Goal: Task Accomplishment & Management: Complete application form

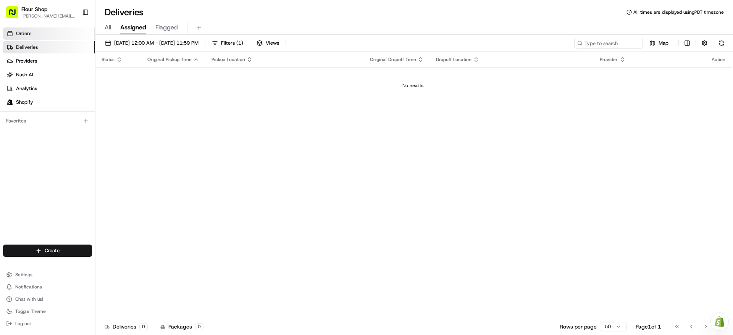
click at [34, 34] on link "Orders" at bounding box center [49, 33] width 92 height 12
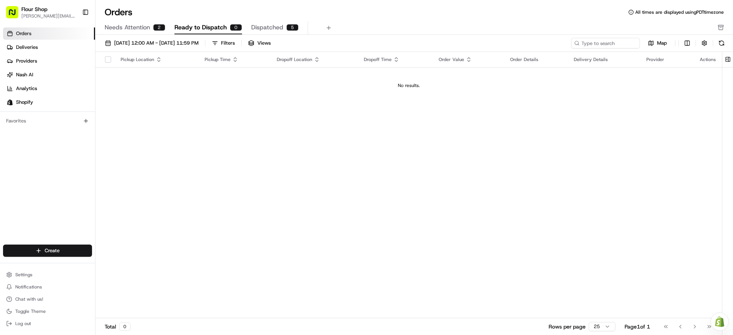
click at [140, 25] on span "Needs Attention" at bounding box center [127, 27] width 45 height 9
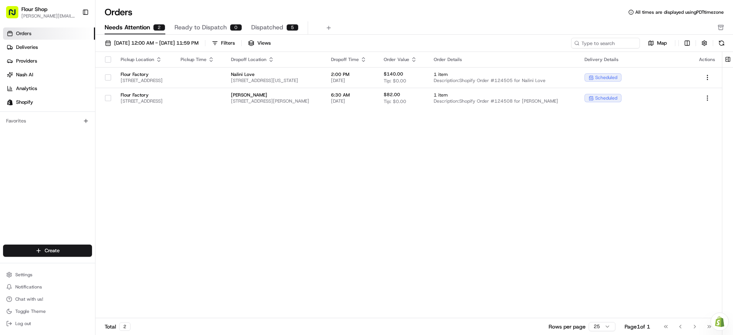
click at [195, 29] on span "Ready to Dispatch" at bounding box center [200, 27] width 52 height 9
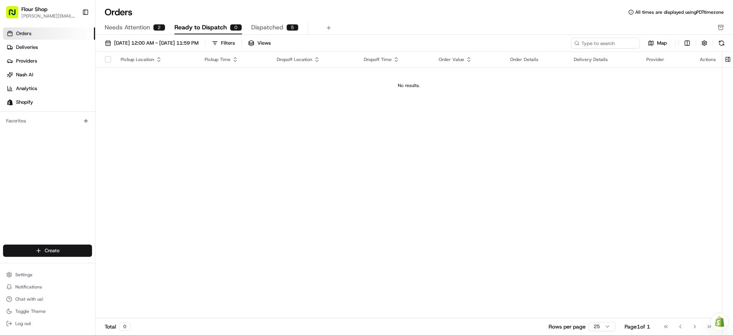
click at [69, 248] on html "Flour Shop [PERSON_NAME][EMAIL_ADDRESS][DOMAIN_NAME] Toggle Sidebar Orders Deli…" at bounding box center [366, 167] width 733 height 335
click at [123, 265] on link "Delivery" at bounding box center [137, 265] width 85 height 14
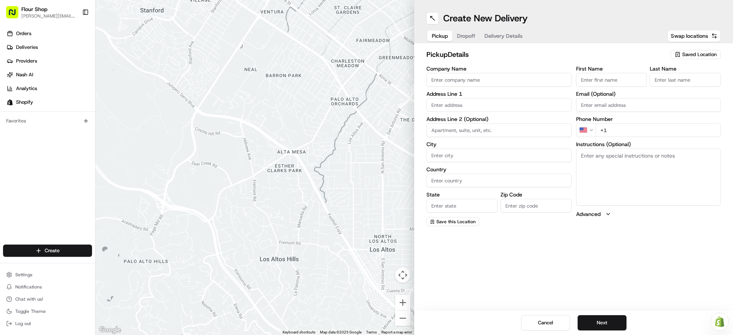
click at [548, 79] on input "Company Name" at bounding box center [498, 80] width 145 height 14
click at [699, 51] on span "Saved Location" at bounding box center [699, 54] width 34 height 7
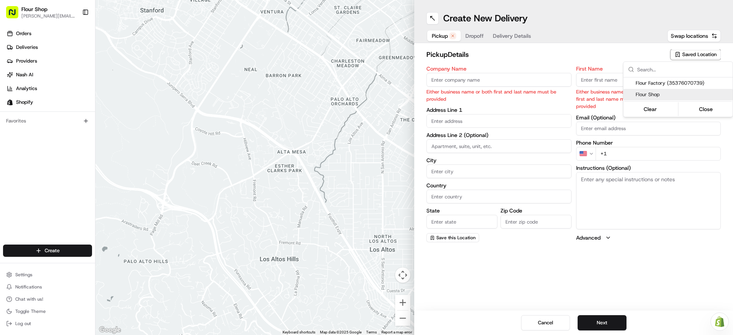
click at [668, 92] on span "Flour Shop" at bounding box center [683, 94] width 94 height 7
type input "Flour Shop"
type input "[STREET_ADDRESS]"
type input "#400"
type input "[GEOGRAPHIC_DATA]"
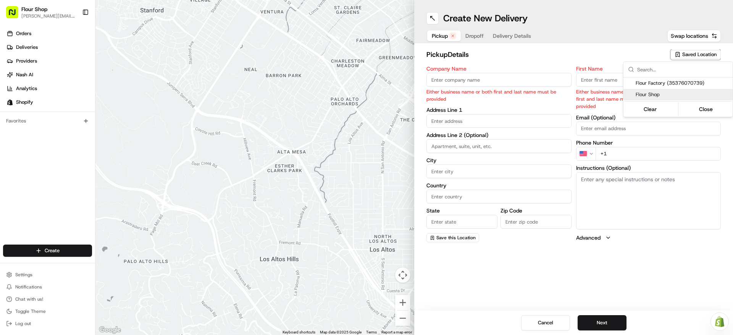
type input "US"
type input "CA"
type input "90232"
type input "Flour"
type input "Shop"
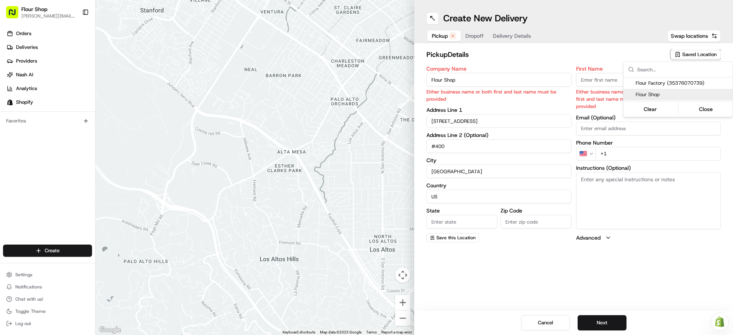
type input "[EMAIL_ADDRESS][DOMAIN_NAME]"
type input "[PHONE_NUMBER]"
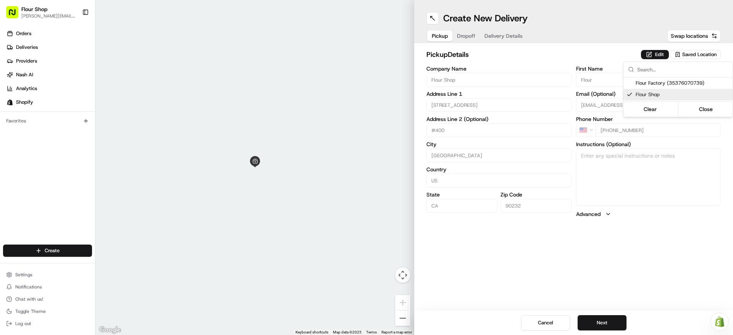
click at [673, 185] on html "Flour Shop [PERSON_NAME][EMAIL_ADDRESS][DOMAIN_NAME] Toggle Sidebar Orders Deli…" at bounding box center [366, 167] width 733 height 335
click at [605, 324] on button "Next" at bounding box center [602, 322] width 49 height 15
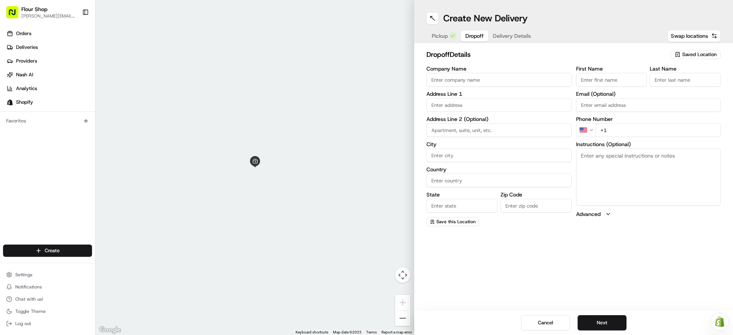
click at [692, 53] on span "Saved Location" at bounding box center [699, 54] width 34 height 7
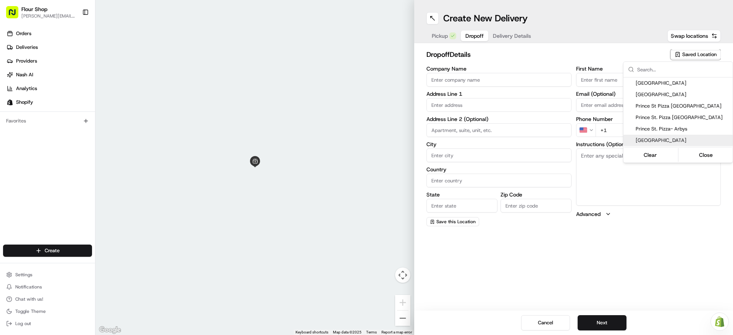
click at [683, 139] on span "[GEOGRAPHIC_DATA]" at bounding box center [683, 140] width 94 height 7
type input "[GEOGRAPHIC_DATA]"
type input "[STREET_ADDRESS]"
type input "[GEOGRAPHIC_DATA]"
type input "US"
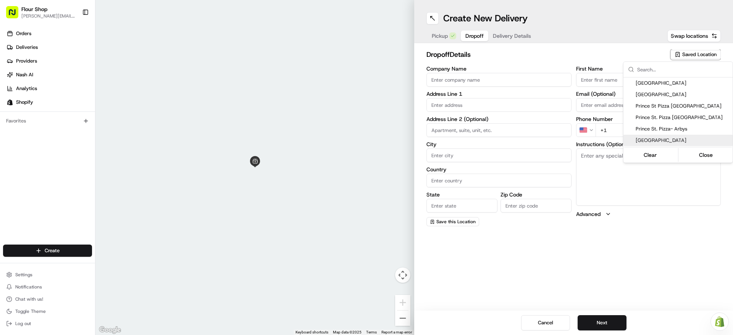
type input "CA"
type input "90069"
type input "Front"
type input "Desk"
type input "[PHONE_NUMBER]"
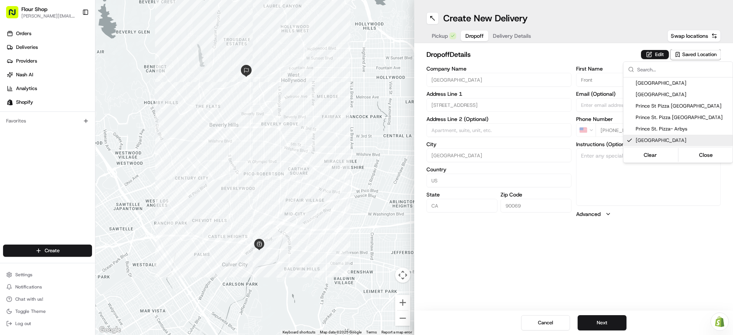
click at [693, 138] on span "[GEOGRAPHIC_DATA]" at bounding box center [683, 140] width 94 height 7
type input "+1"
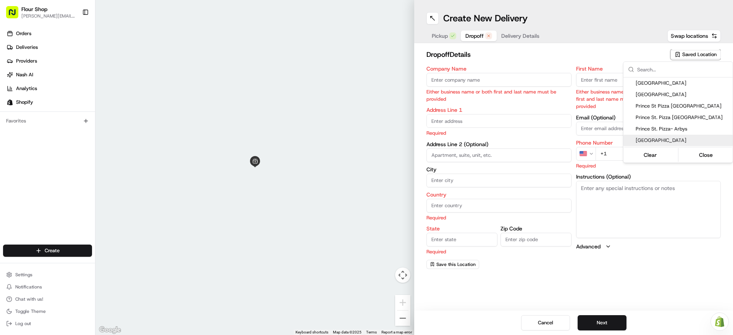
click at [691, 137] on span "[GEOGRAPHIC_DATA]" at bounding box center [683, 140] width 94 height 7
type input "[GEOGRAPHIC_DATA]"
type input "[STREET_ADDRESS]"
type input "[GEOGRAPHIC_DATA]"
type input "US"
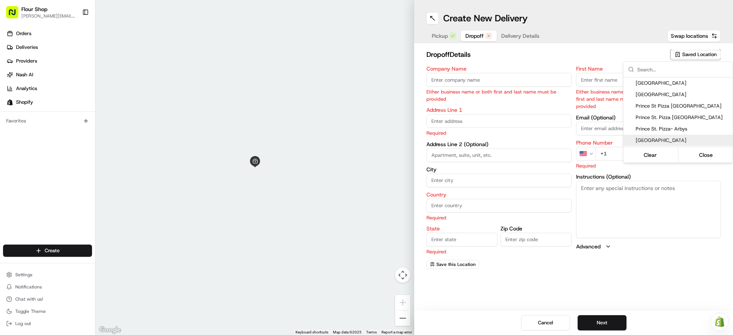
type input "CA"
type input "90069"
type input "Front"
type input "Desk"
type input "[PHONE_NUMBER]"
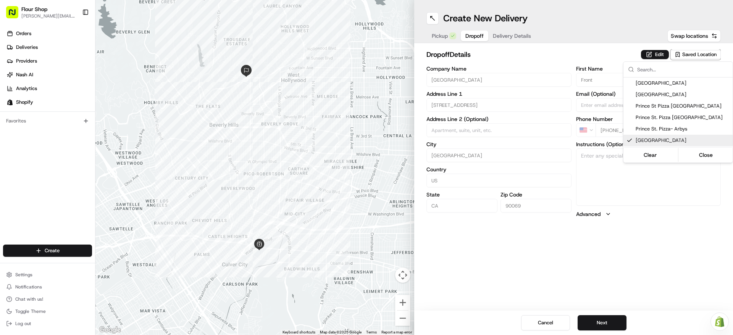
click at [631, 260] on html "Flour Shop [PERSON_NAME][EMAIL_ADDRESS][DOMAIN_NAME] Toggle Sidebar Orders Deli…" at bounding box center [366, 167] width 733 height 335
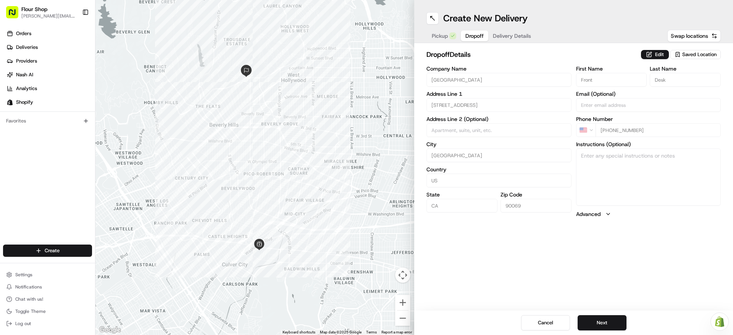
click at [705, 54] on span "Saved Location" at bounding box center [699, 54] width 34 height 7
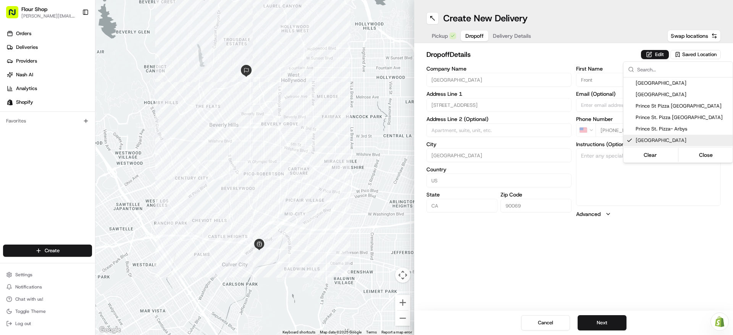
click at [599, 172] on html "Flour Shop [PERSON_NAME][EMAIL_ADDRESS][DOMAIN_NAME] Toggle Sidebar Orders Deli…" at bounding box center [366, 167] width 733 height 335
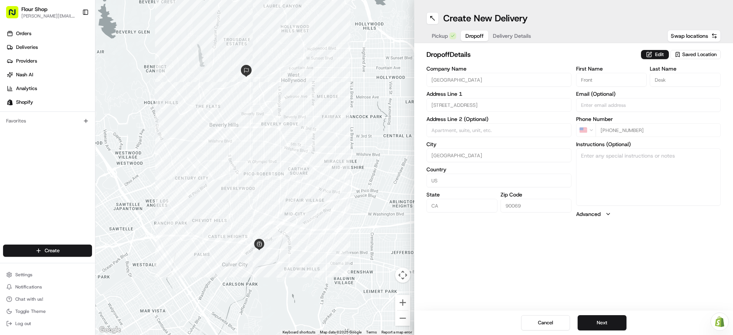
click at [616, 260] on div "Create New Delivery Pickup Dropoff Delivery Details Swap locations dropoff Deta…" at bounding box center [573, 167] width 319 height 335
click at [619, 322] on button "Next" at bounding box center [602, 322] width 49 height 15
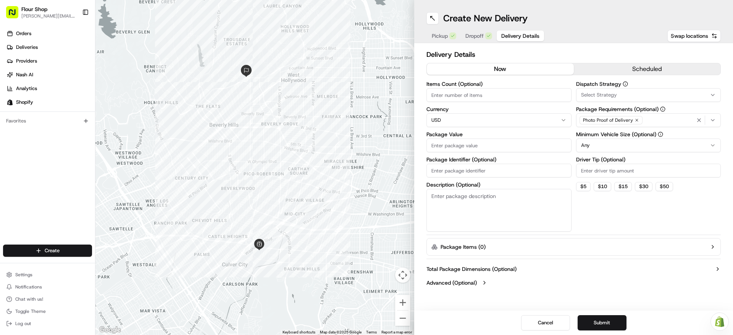
click at [511, 95] on input "Items Count (Optional)" at bounding box center [498, 95] width 145 height 14
type input "1"
click at [462, 146] on input "Package Value" at bounding box center [498, 146] width 145 height 14
type input "150"
click at [626, 95] on div "Select Strategy" at bounding box center [648, 95] width 141 height 7
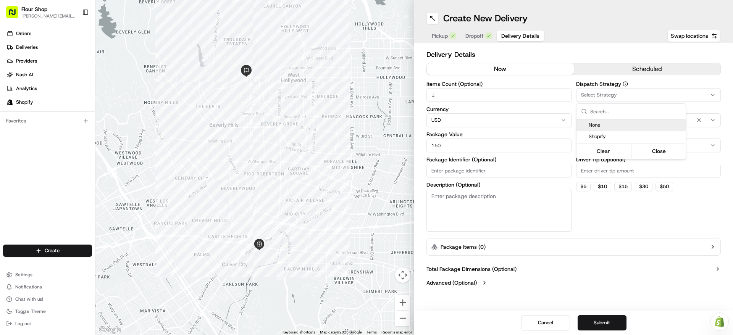
click at [493, 213] on html "Flour Shop [PERSON_NAME][EMAIL_ADDRESS][DOMAIN_NAME] Toggle Sidebar Orders Deli…" at bounding box center [366, 167] width 733 height 335
click at [491, 211] on textarea "Description (Optional)" at bounding box center [498, 210] width 145 height 43
type textarea "cookies"
click at [607, 325] on button "Submit" at bounding box center [602, 322] width 49 height 15
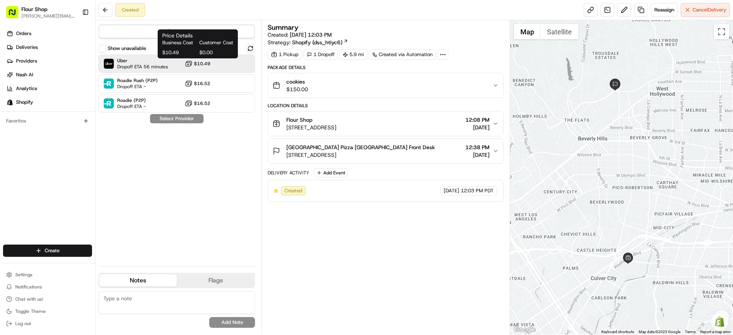
click at [210, 67] on button "$10.49" at bounding box center [198, 64] width 26 height 8
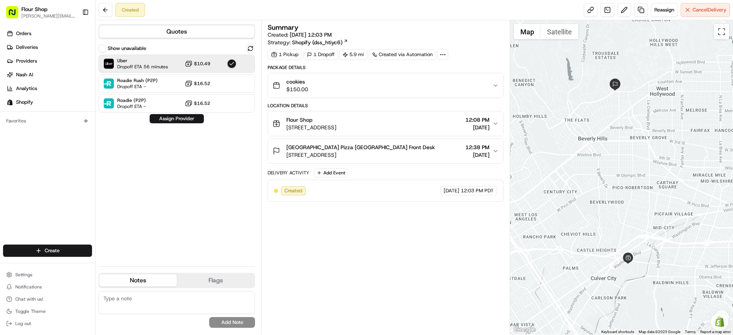
click at [174, 116] on button "Assign Provider" at bounding box center [177, 118] width 54 height 9
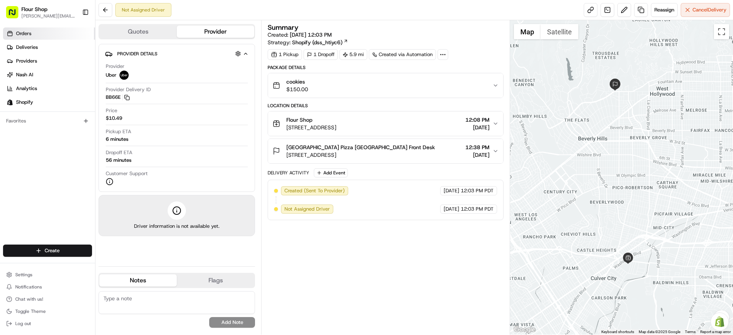
click at [29, 33] on span "Orders" at bounding box center [23, 33] width 15 height 7
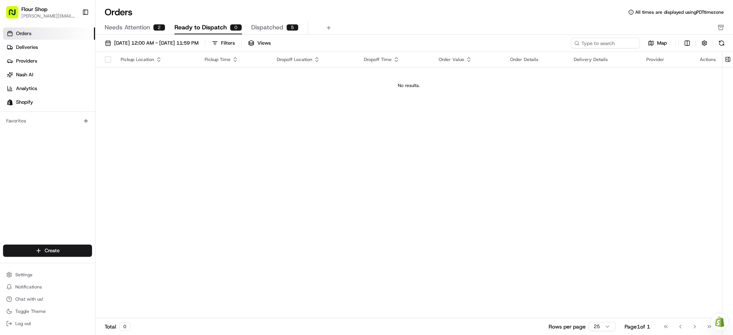
click at [136, 29] on span "Needs Attention" at bounding box center [127, 27] width 45 height 9
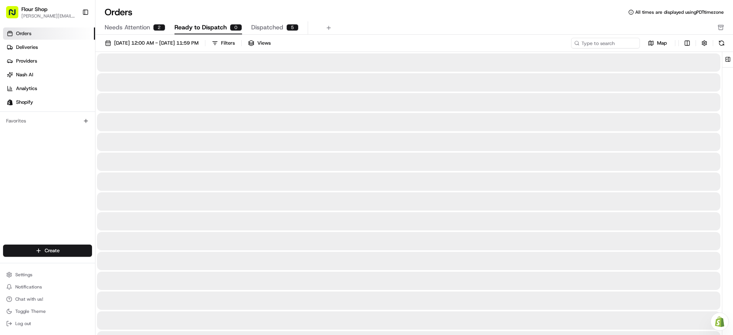
click at [214, 26] on span "Ready to Dispatch" at bounding box center [200, 27] width 52 height 9
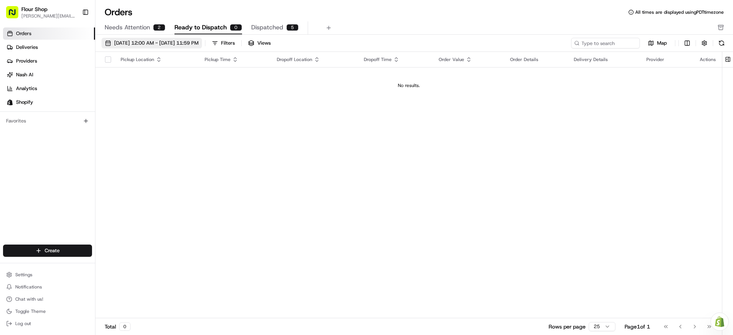
click at [194, 40] on span "[DATE] 12:00 AM - [DATE] 11:59 PM" at bounding box center [156, 43] width 84 height 7
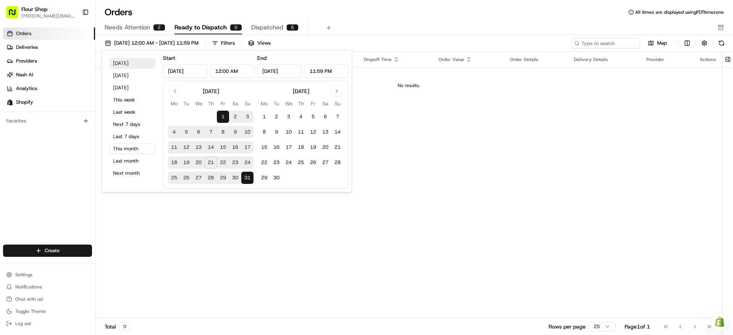
click at [123, 62] on button "[DATE]" at bounding box center [133, 63] width 46 height 11
type input "[DATE]"
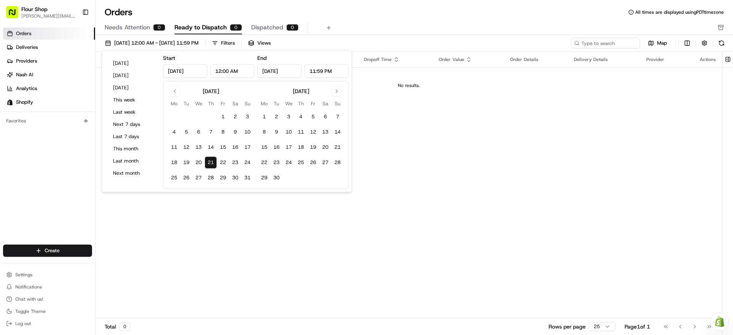
click at [464, 174] on div "Pickup Location Pickup Time Dropoff Location Dropoff Time Order Value Order Det…" at bounding box center [408, 185] width 626 height 266
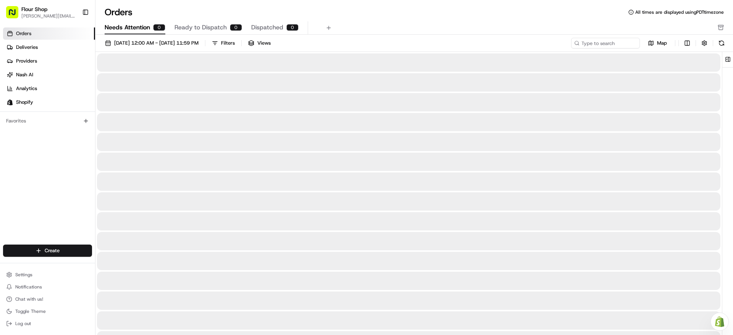
click at [155, 27] on div "0" at bounding box center [159, 27] width 12 height 7
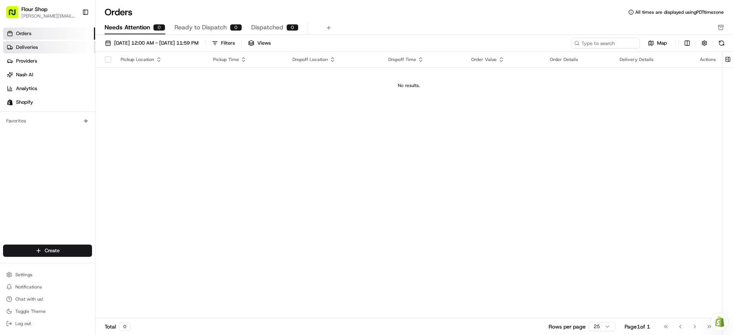
click at [67, 45] on link "Deliveries" at bounding box center [49, 47] width 92 height 12
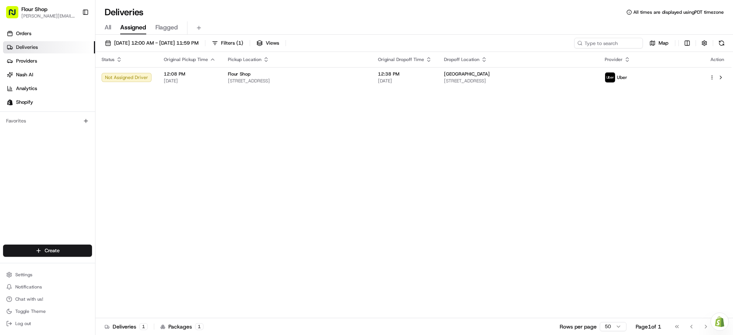
click at [270, 126] on div "Status Original Pickup Time Pickup Location Original Dropoff Time Dropoff Locat…" at bounding box center [413, 185] width 636 height 266
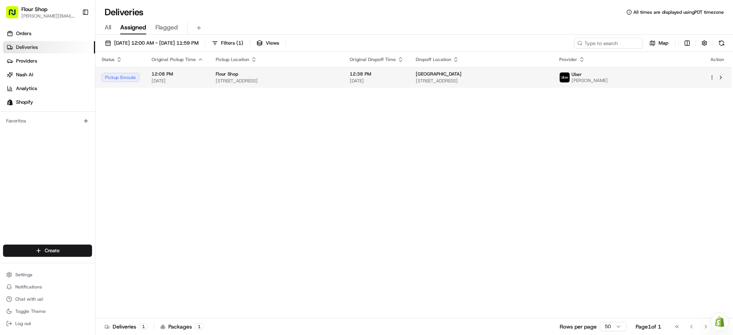
click at [255, 76] on div "Flour Shop" at bounding box center [277, 74] width 122 height 6
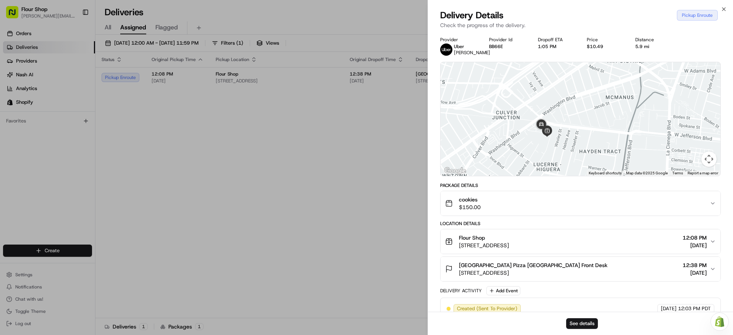
drag, startPoint x: 589, startPoint y: 159, endPoint x: 587, endPoint y: 111, distance: 47.8
click at [590, 106] on div at bounding box center [580, 119] width 280 height 114
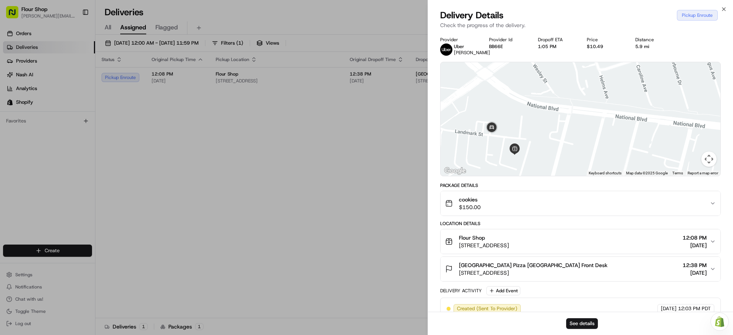
drag, startPoint x: 518, startPoint y: 134, endPoint x: 589, endPoint y: 113, distance: 74.0
click at [589, 113] on div at bounding box center [580, 119] width 280 height 114
